Goal: Task Accomplishment & Management: Manage account settings

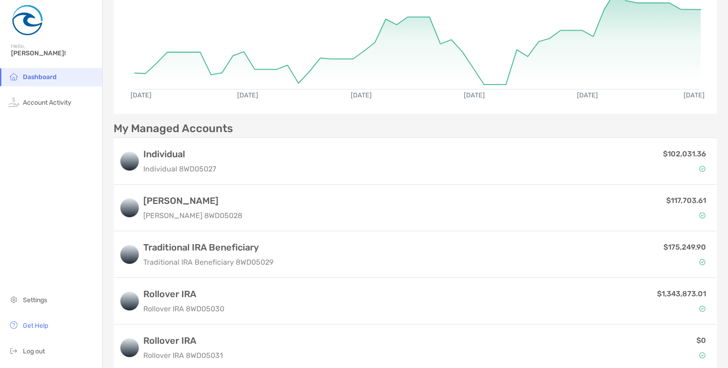
scroll to position [126, 0]
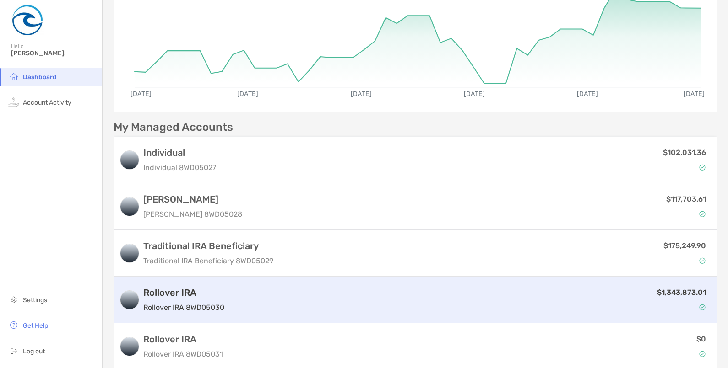
click at [182, 298] on div "Rollover IRA Rollover IRA 8WD05030" at bounding box center [183, 300] width 81 height 26
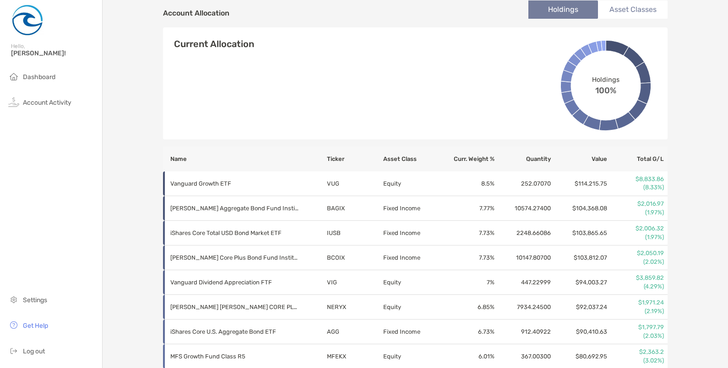
scroll to position [301, 0]
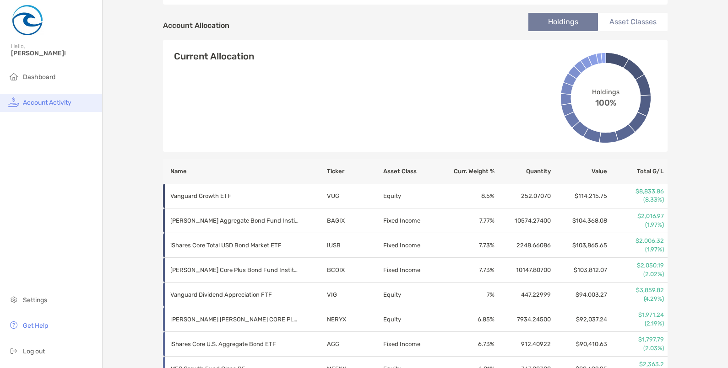
click at [48, 103] on span "Account Activity" at bounding box center [47, 103] width 49 height 8
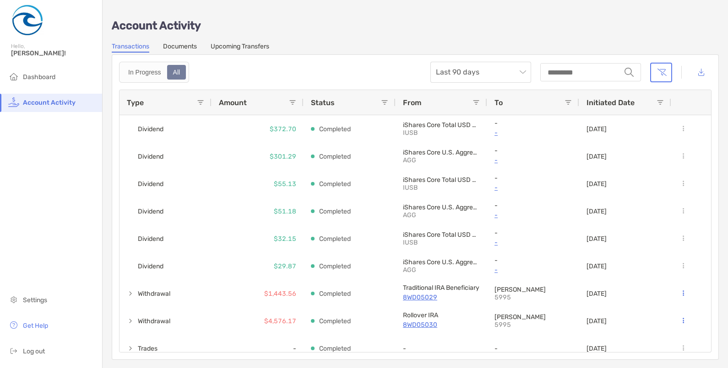
click at [255, 46] on link "Upcoming Transfers" at bounding box center [240, 48] width 59 height 10
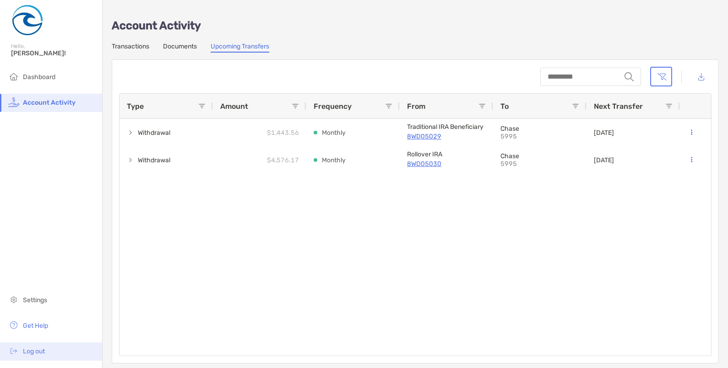
click at [43, 353] on span "Log out" at bounding box center [34, 352] width 22 height 8
